Goal: Transaction & Acquisition: Purchase product/service

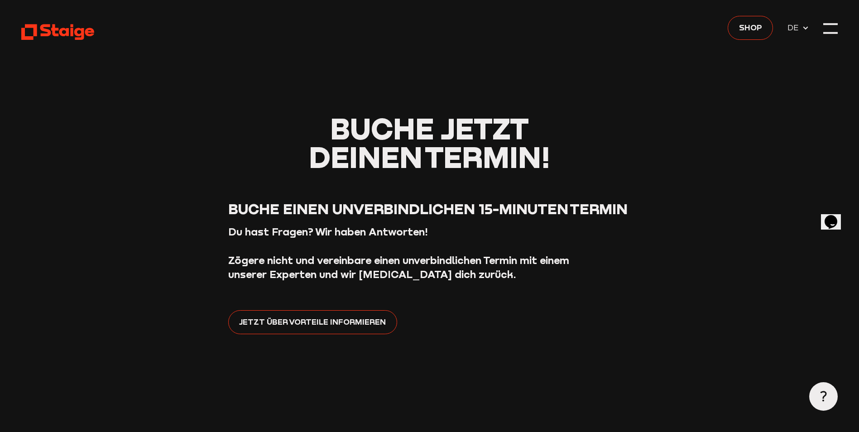
click at [837, 28] on div at bounding box center [830, 28] width 14 height 14
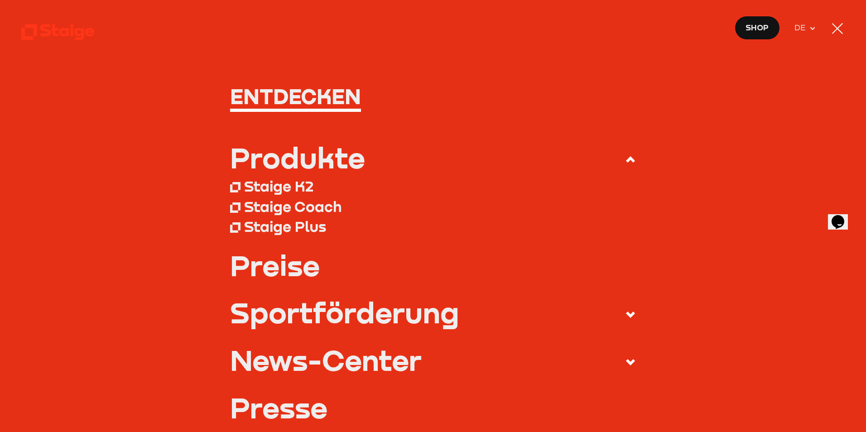
click at [305, 207] on div "Staige Coach" at bounding box center [292, 206] width 97 height 18
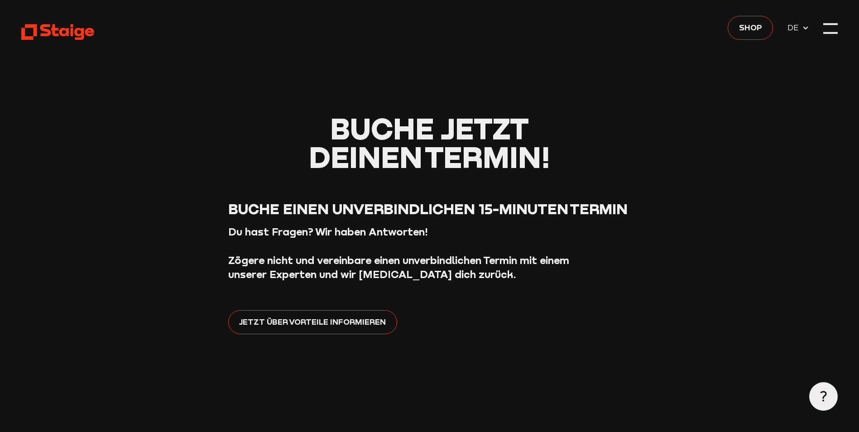
click at [831, 28] on div at bounding box center [830, 28] width 14 height 14
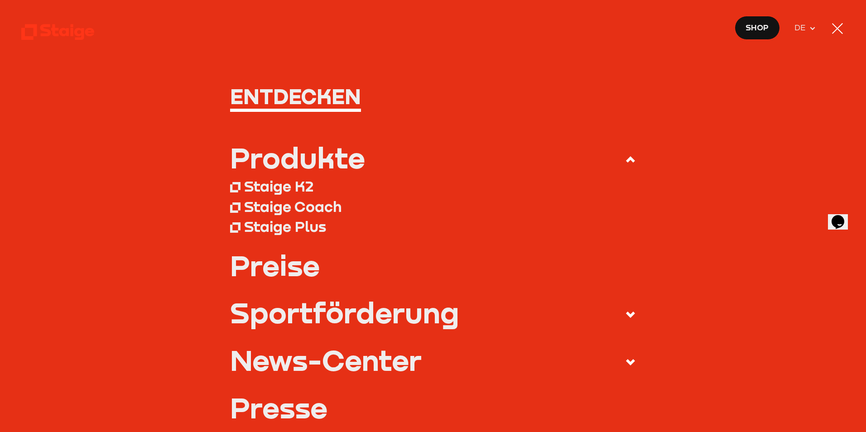
click at [267, 271] on link "Preise" at bounding box center [433, 265] width 406 height 29
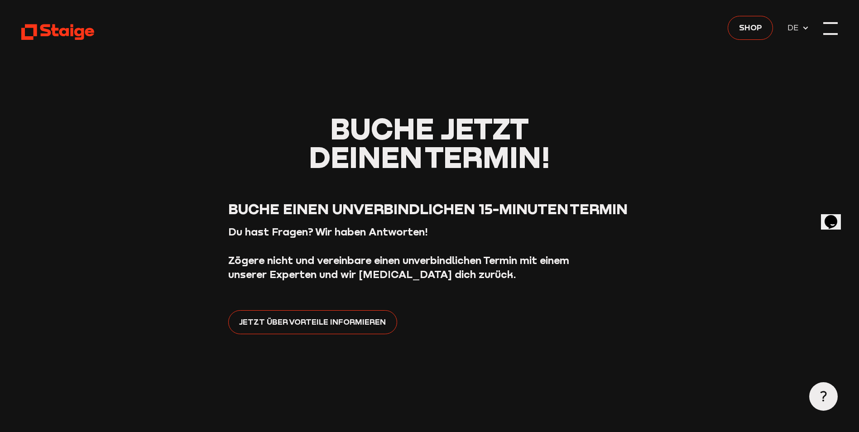
click at [830, 27] on div at bounding box center [830, 28] width 14 height 14
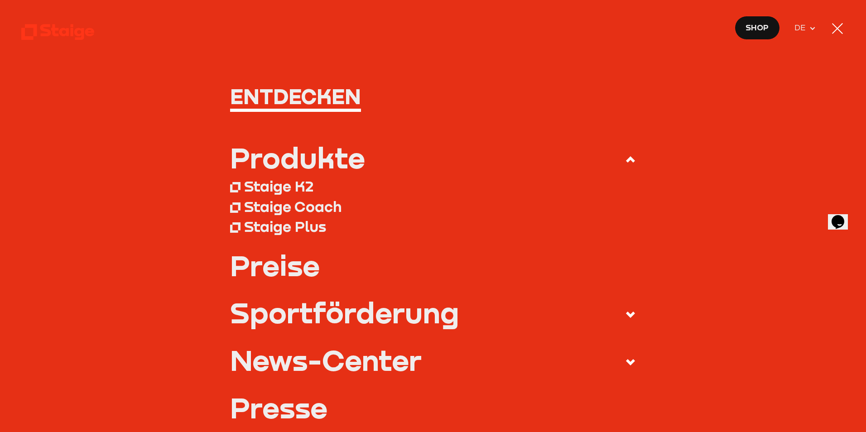
click at [625, 314] on icon at bounding box center [630, 314] width 11 height 11
click at [0, 0] on input "Sportförderung" at bounding box center [0, 0] width 0 height 0
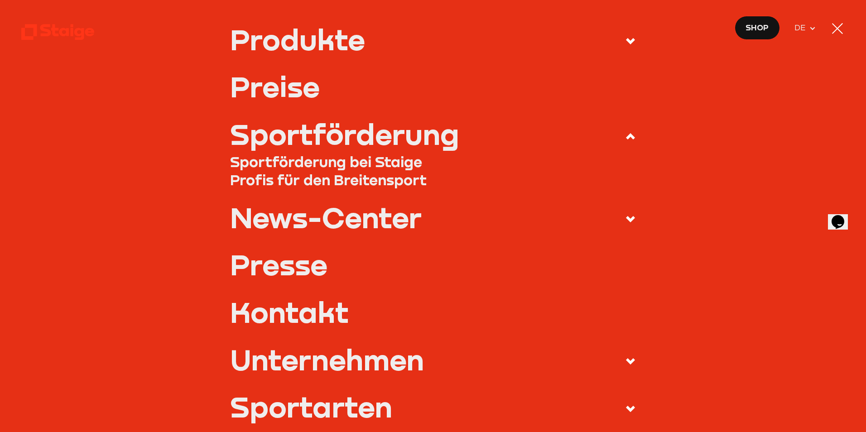
scroll to position [272, 0]
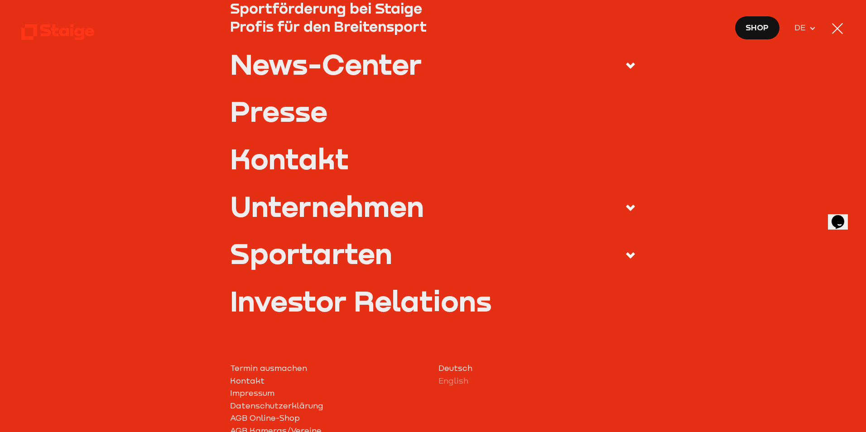
click at [625, 207] on icon at bounding box center [630, 207] width 11 height 11
click at [0, 0] on input "Unternehmen" at bounding box center [0, 0] width 0 height 0
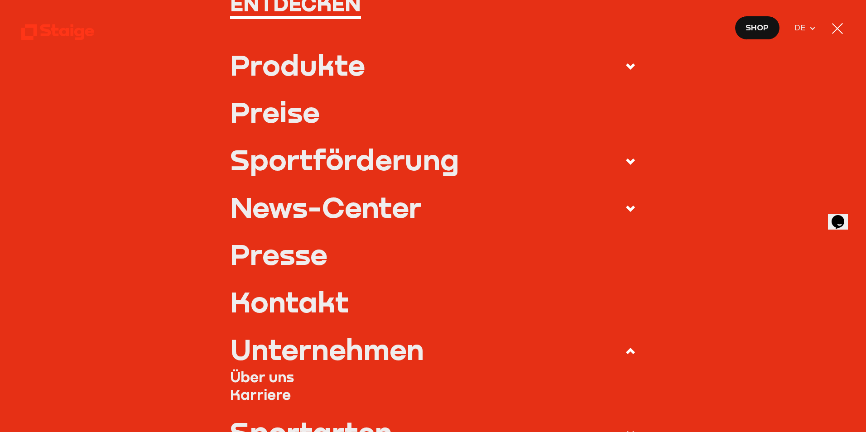
scroll to position [91, 0]
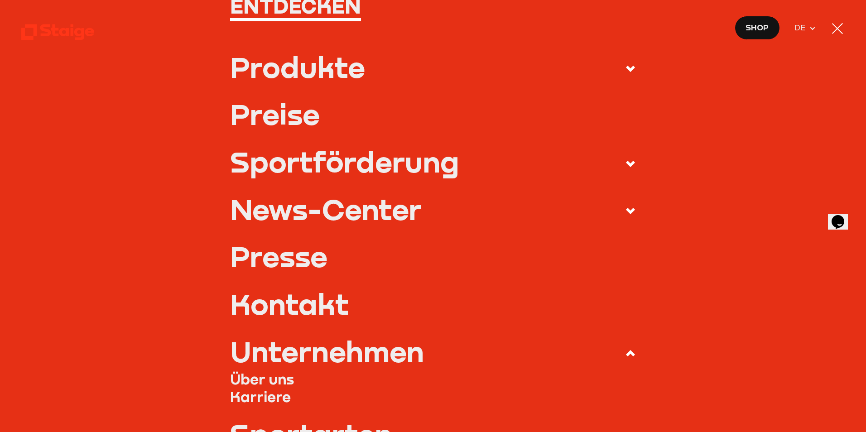
drag, startPoint x: 627, startPoint y: 159, endPoint x: 604, endPoint y: 163, distance: 23.5
click at [627, 159] on icon at bounding box center [630, 164] width 11 height 11
click at [0, 0] on input "Sportförderung" at bounding box center [0, 0] width 0 height 0
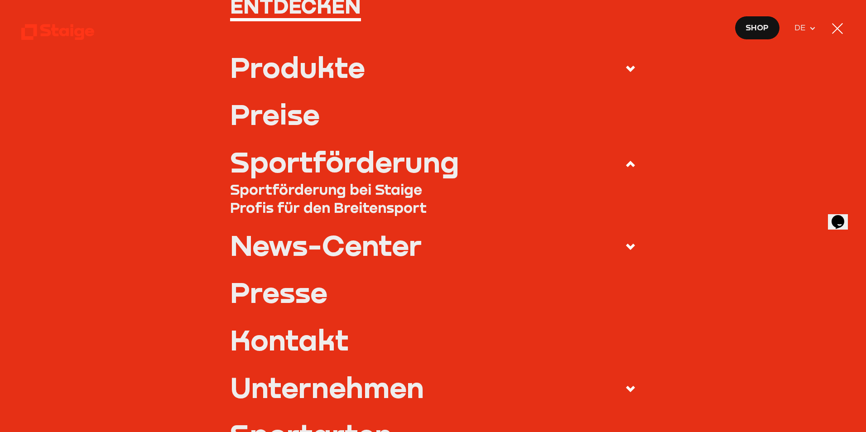
click at [346, 191] on link "Sportförderung bei Staige" at bounding box center [433, 189] width 406 height 18
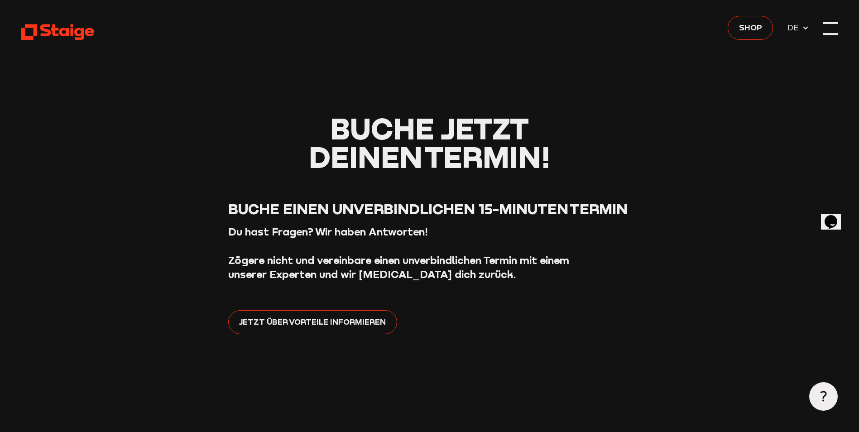
click at [830, 29] on div at bounding box center [830, 28] width 14 height 14
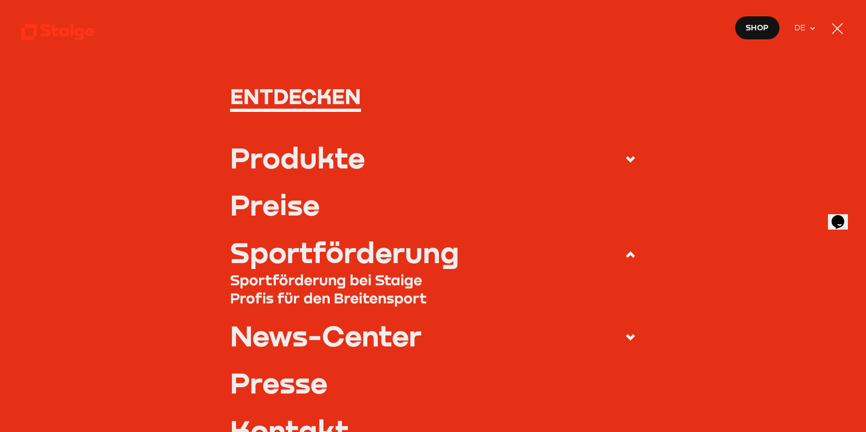
click at [619, 155] on span at bounding box center [623, 159] width 25 height 16
click at [0, 0] on input "Produkte" at bounding box center [0, 0] width 0 height 0
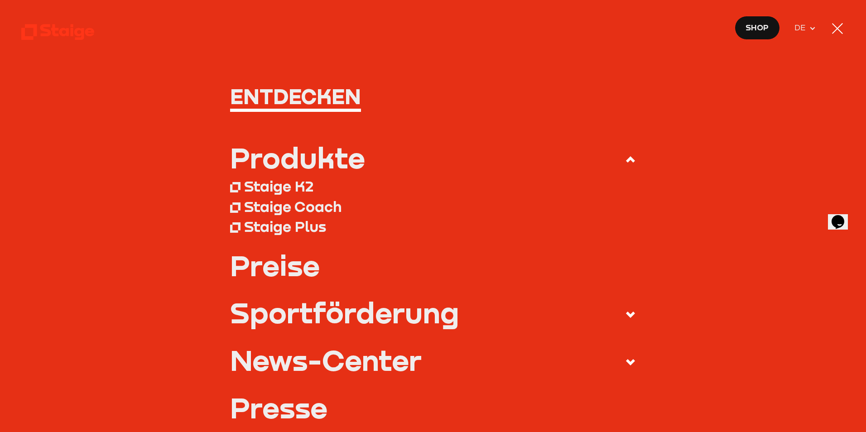
click at [280, 185] on div "Staige K2" at bounding box center [278, 186] width 69 height 18
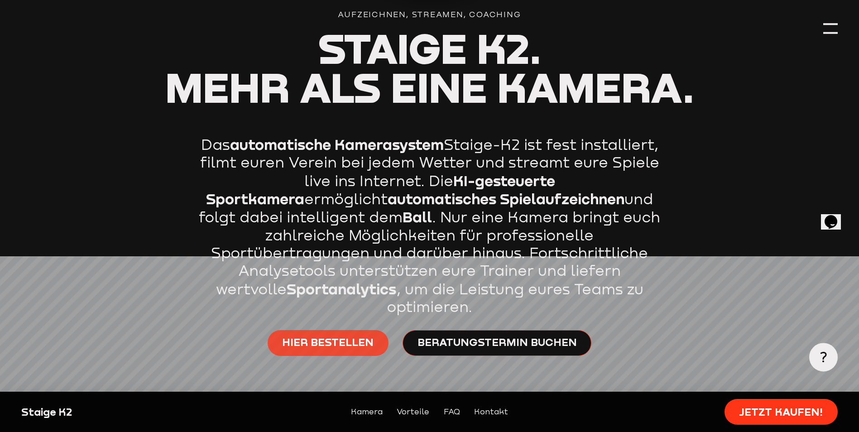
scroll to position [498, 0]
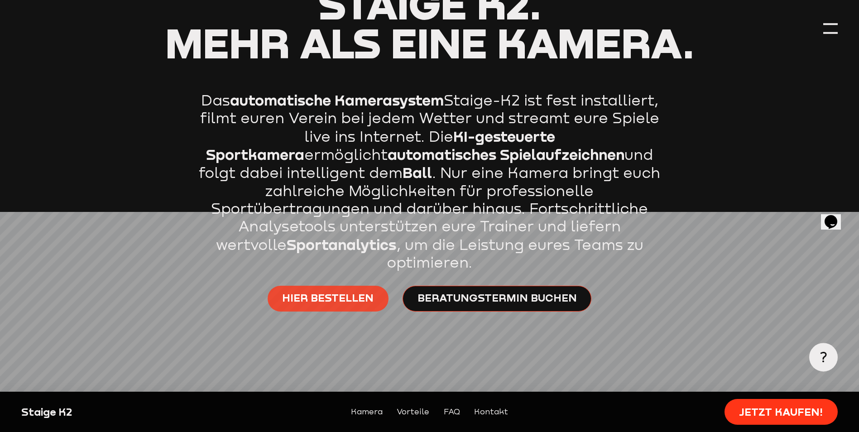
click at [319, 291] on span "Hier bestellen" at bounding box center [327, 298] width 91 height 14
